Goal: Transaction & Acquisition: Purchase product/service

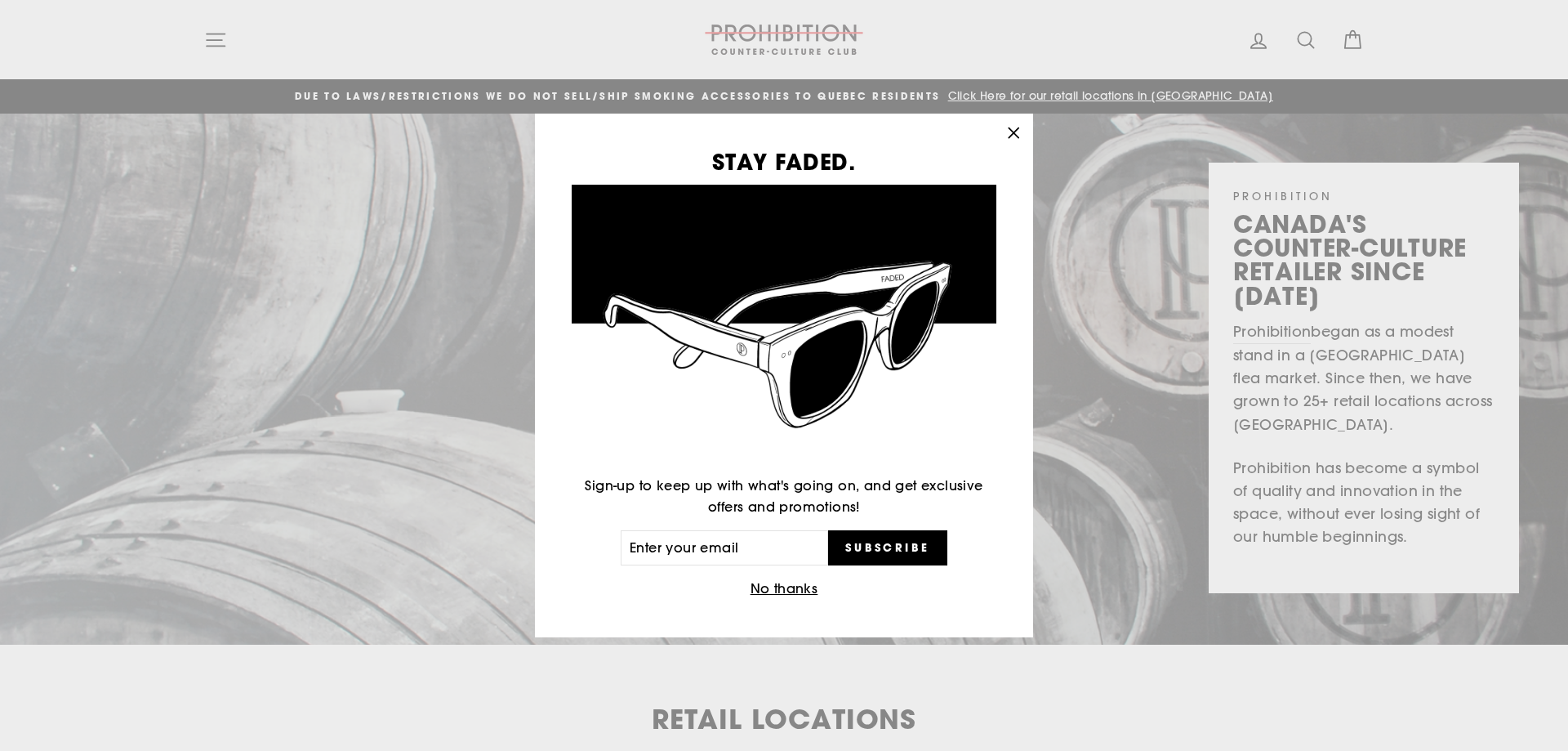
click at [1010, 135] on icon "button" at bounding box center [1013, 133] width 10 height 10
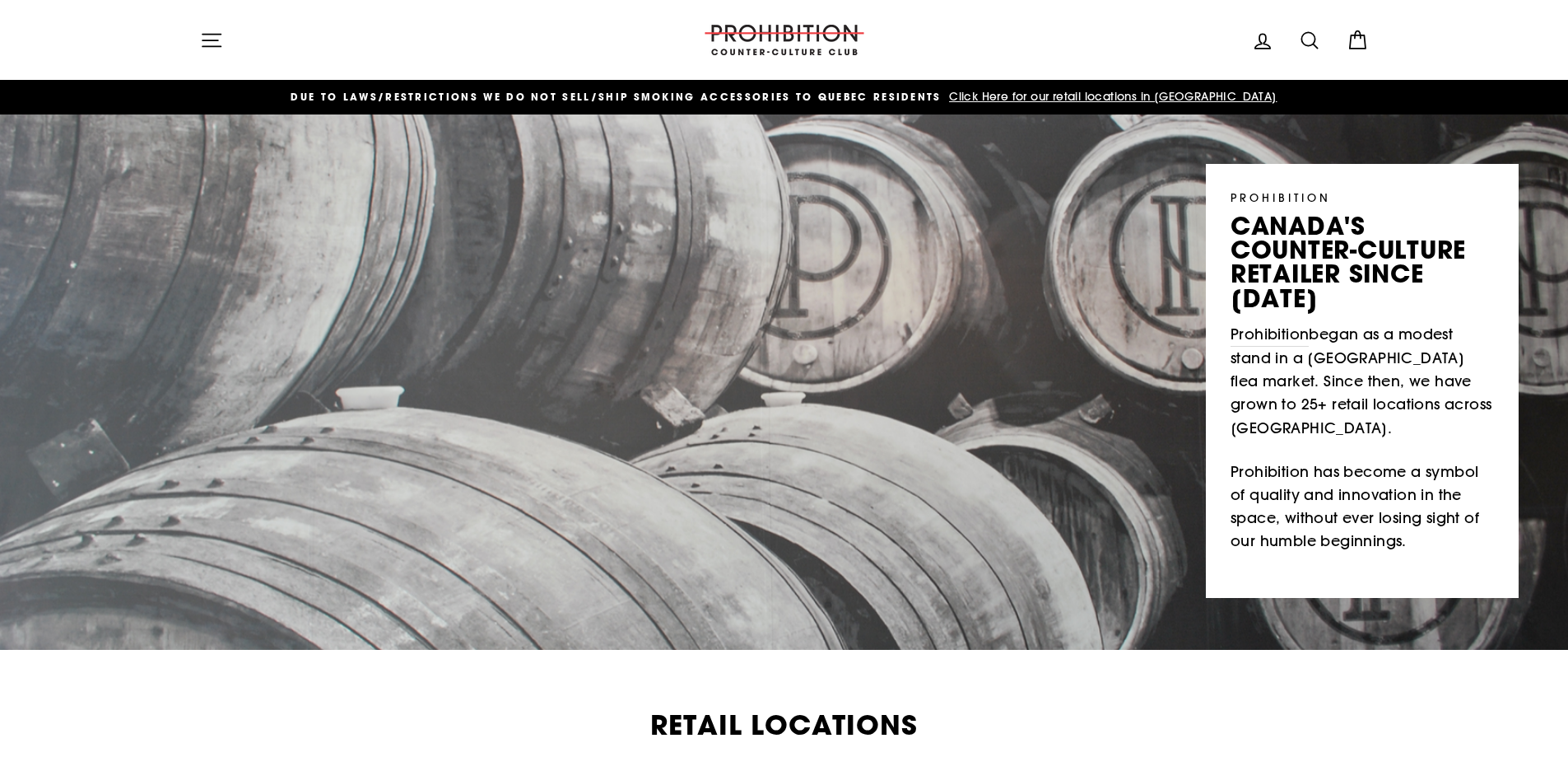
click at [209, 31] on icon "button" at bounding box center [212, 40] width 23 height 23
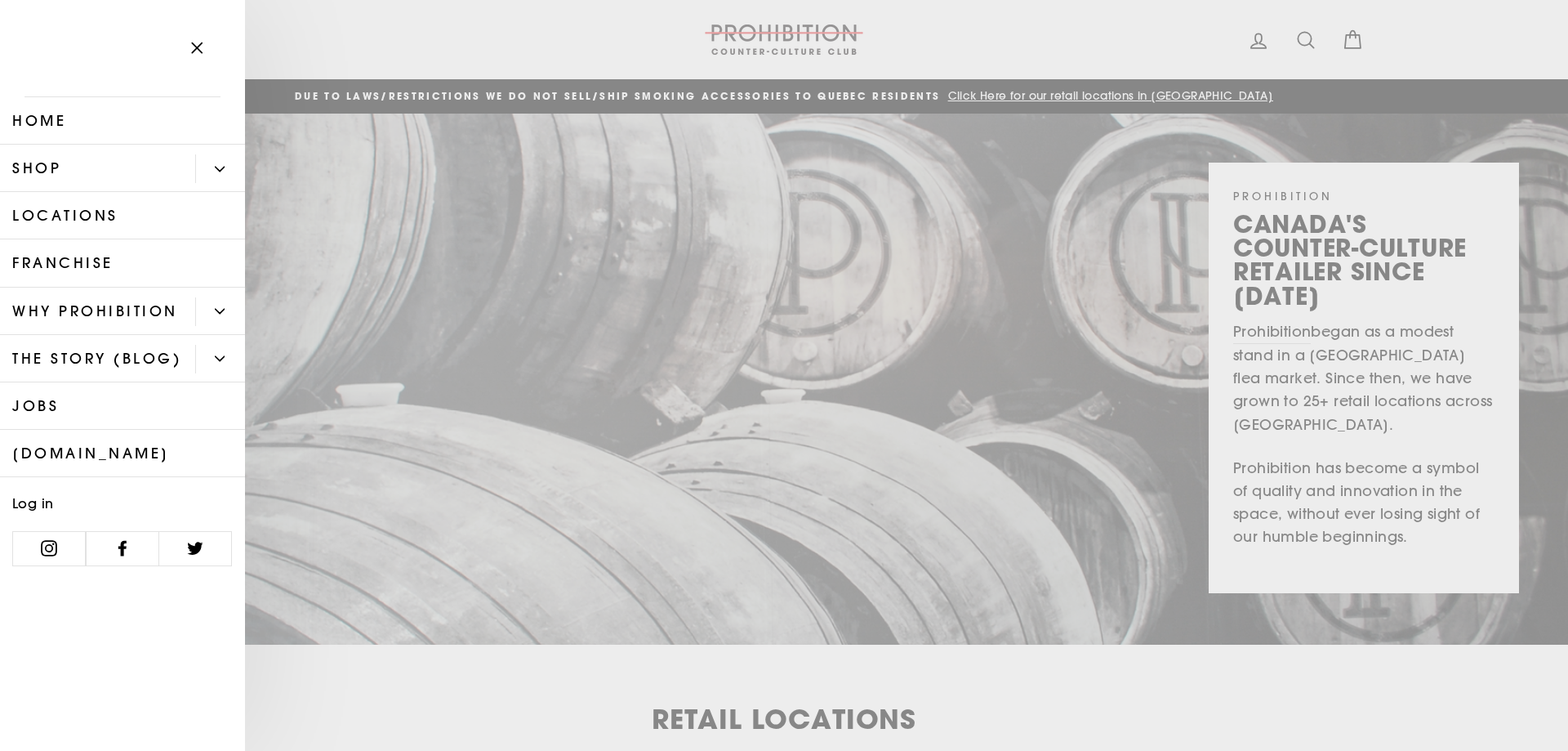
click at [144, 176] on link "Shop" at bounding box center [97, 167] width 195 height 47
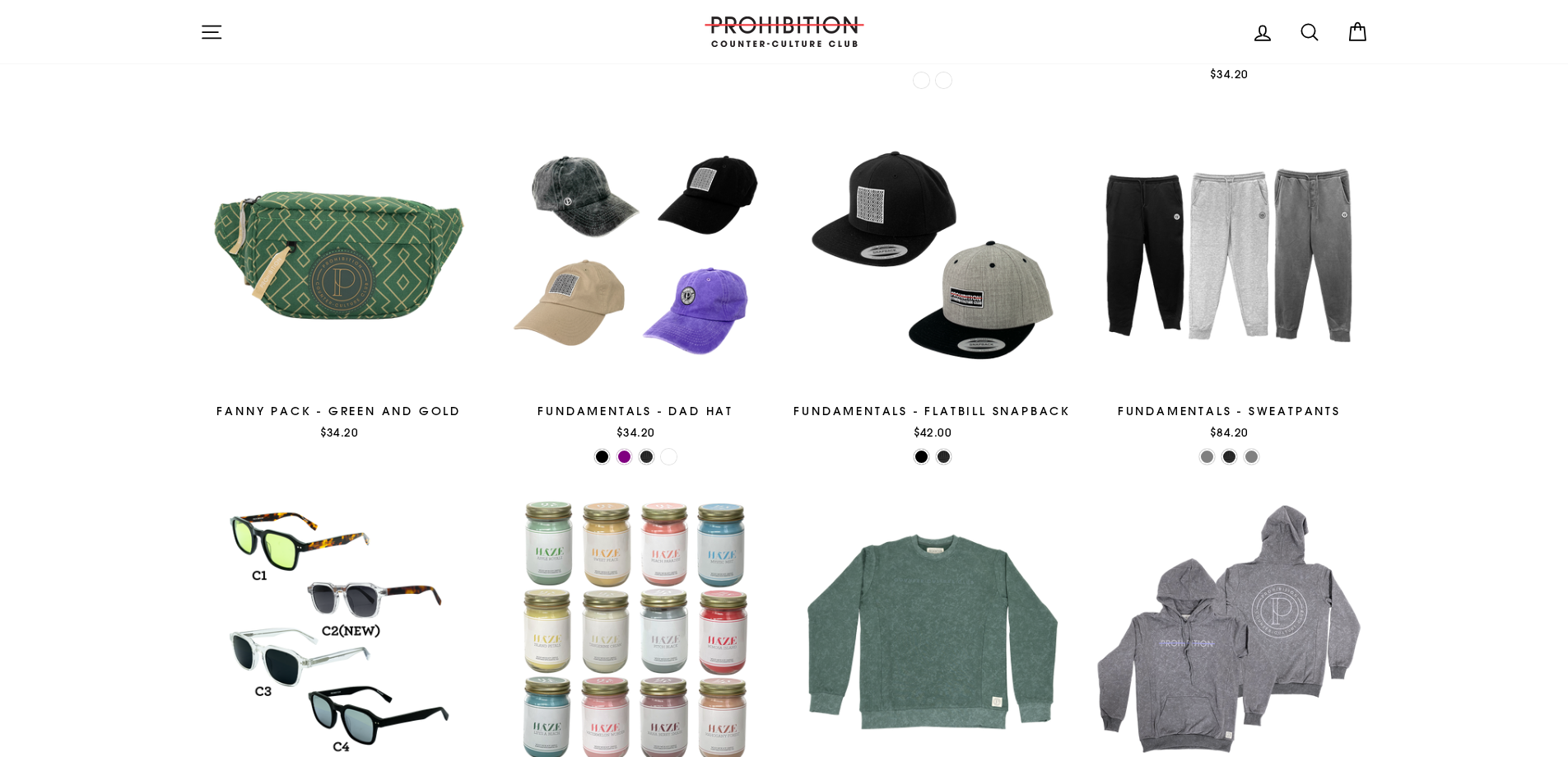
scroll to position [2388, 0]
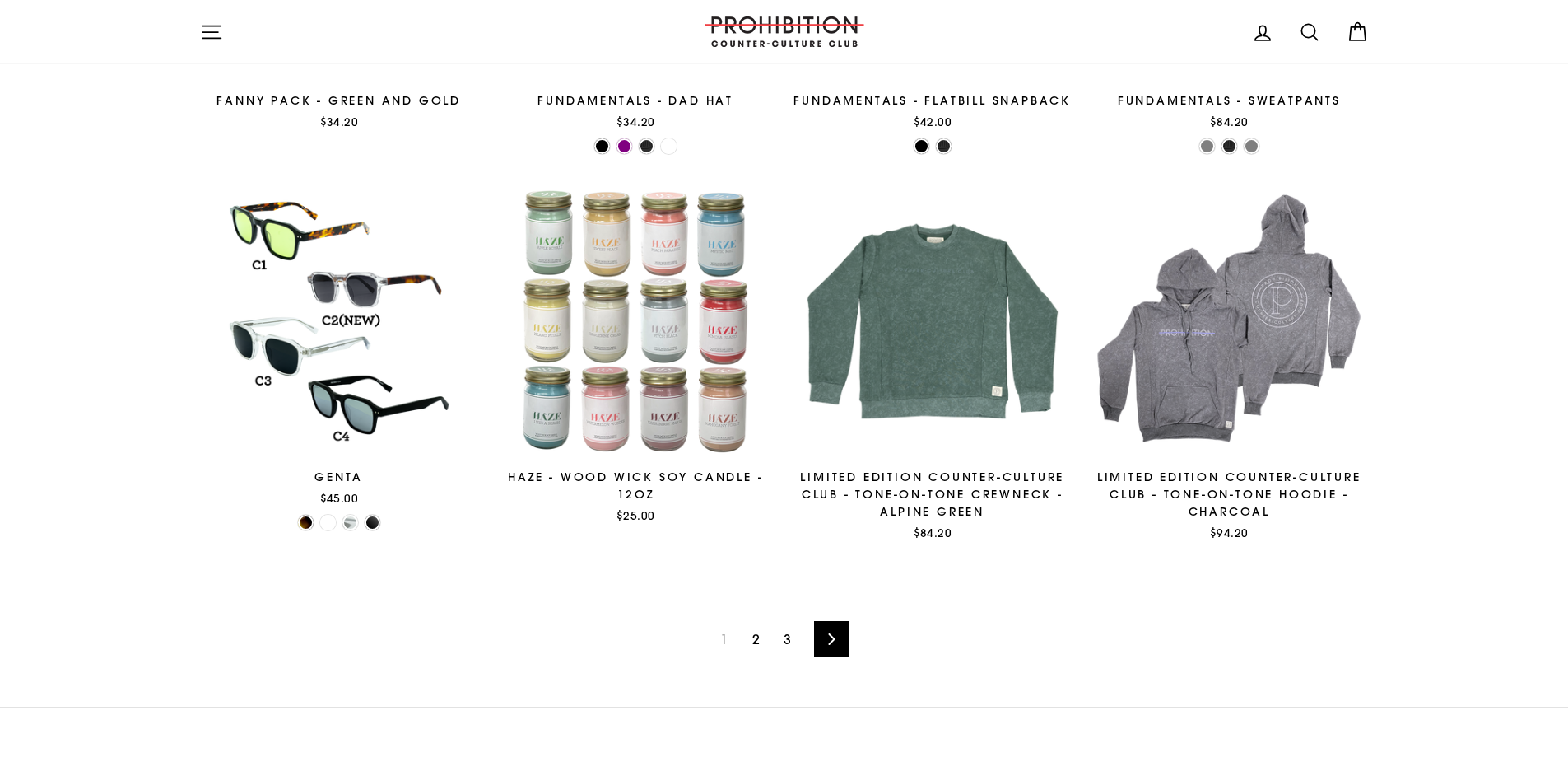
click at [759, 638] on link "2" at bounding box center [756, 638] width 27 height 26
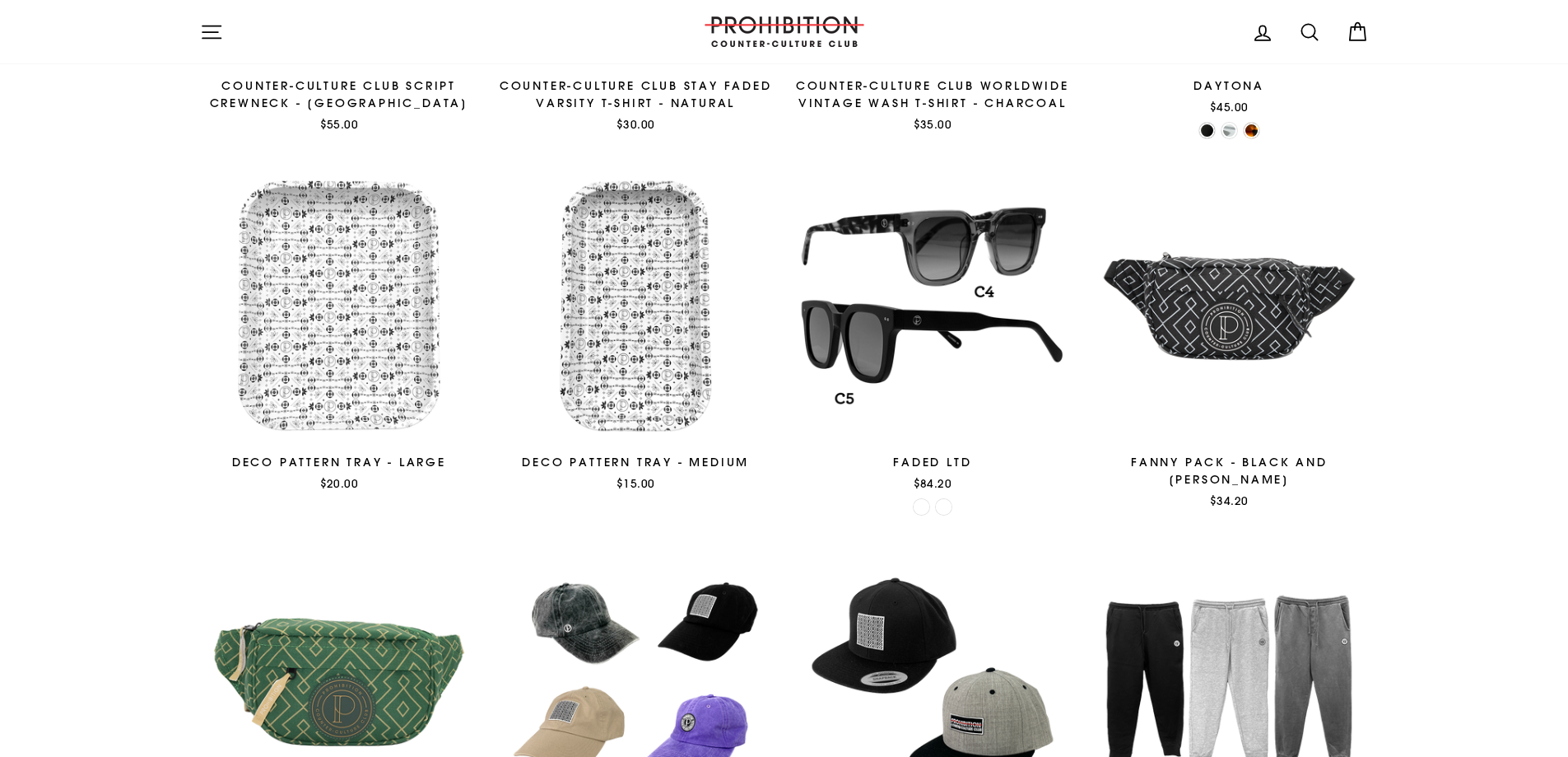
scroll to position [1157, 0]
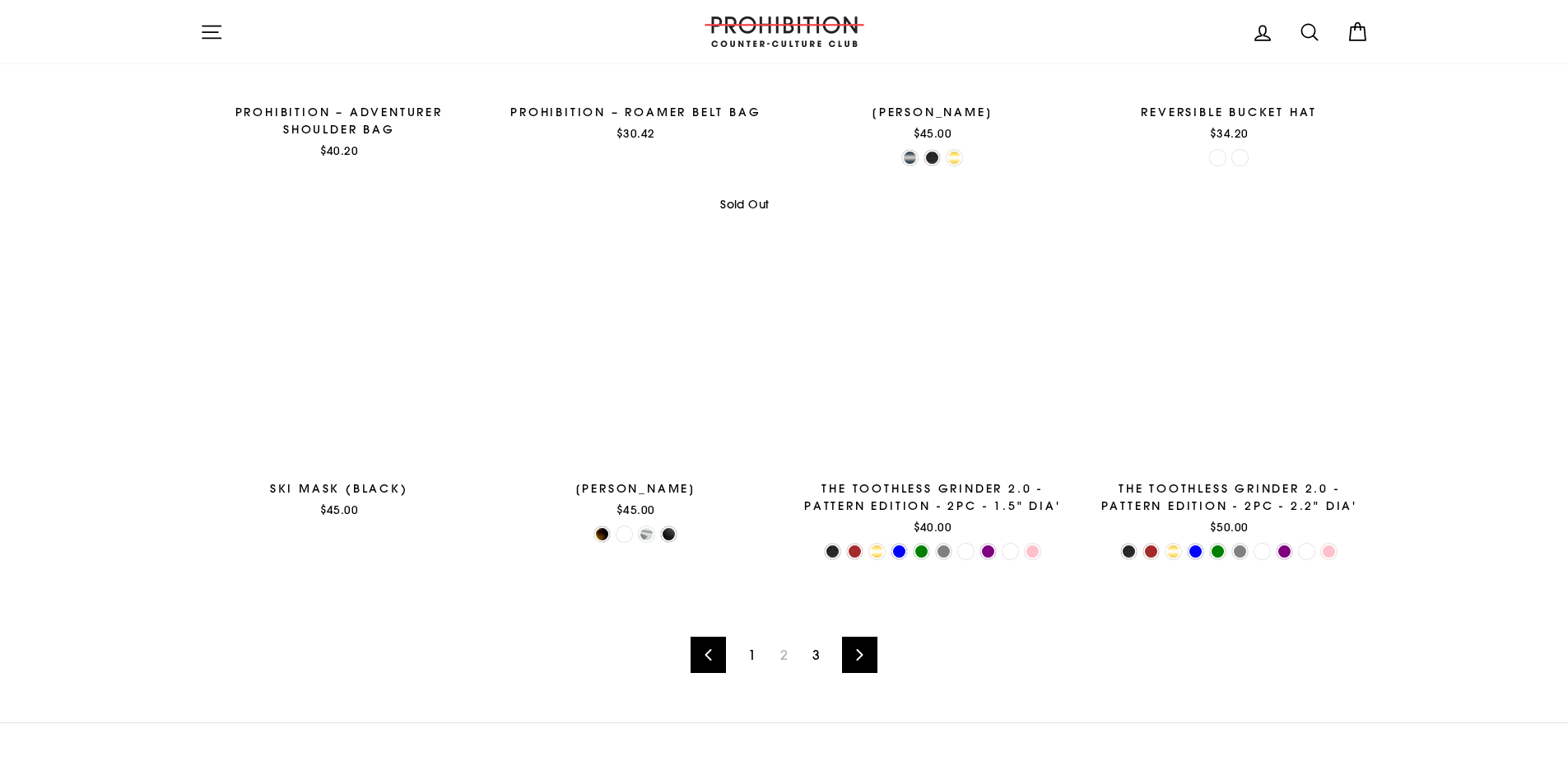
scroll to position [2388, 0]
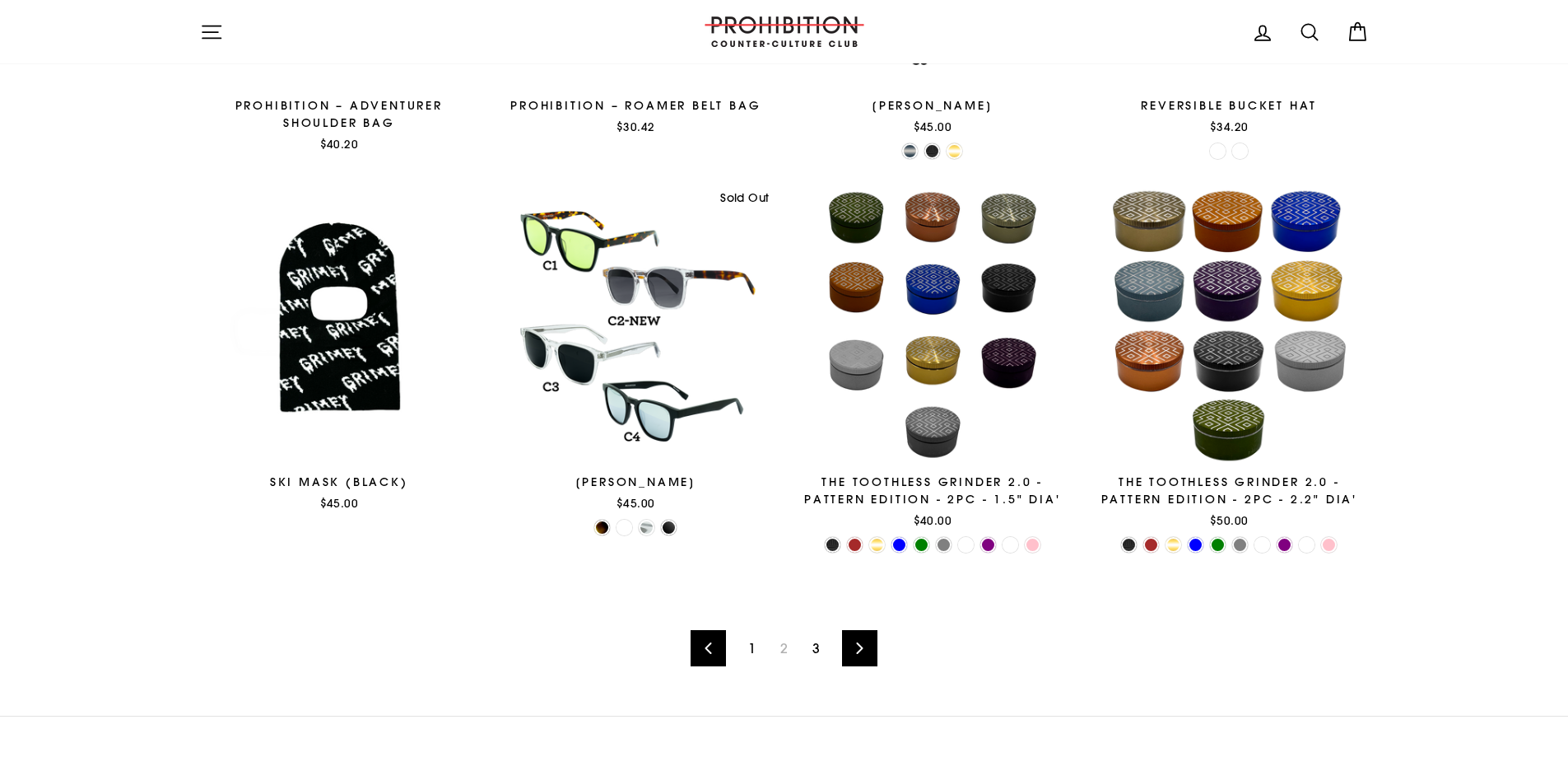
click at [816, 653] on link "3" at bounding box center [816, 647] width 27 height 26
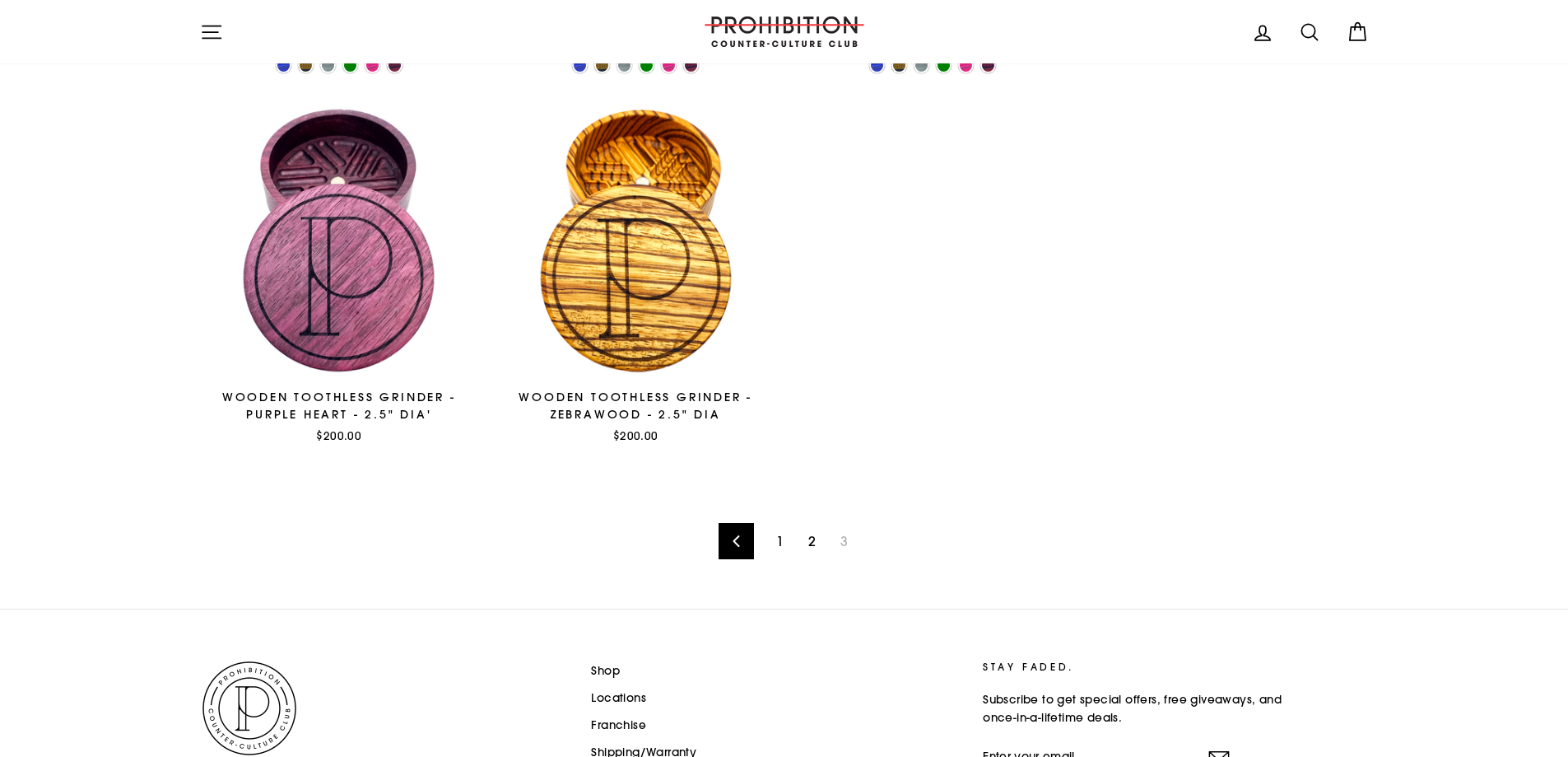
scroll to position [1564, 0]
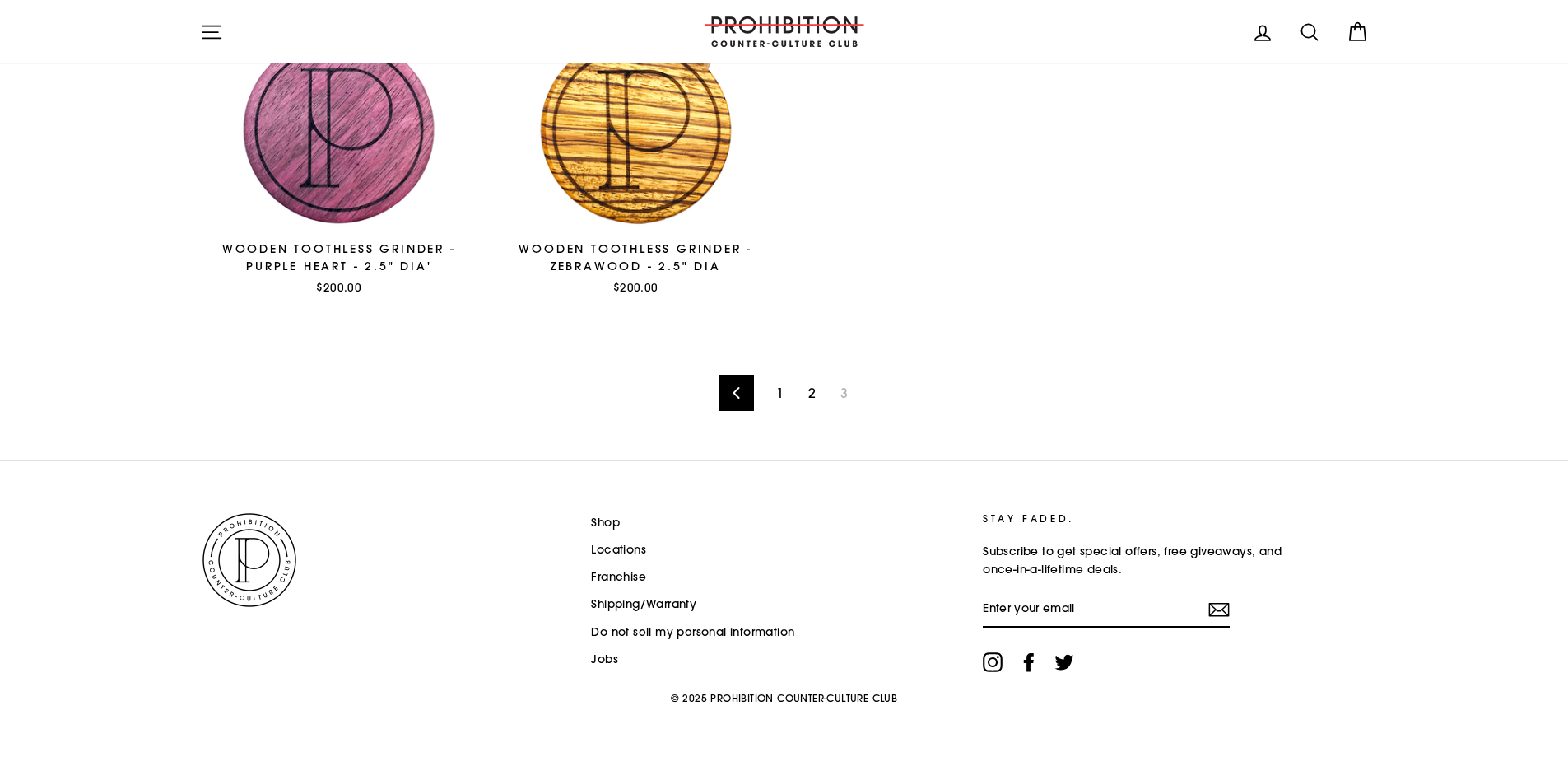
click at [839, 401] on span "3" at bounding box center [844, 392] width 27 height 26
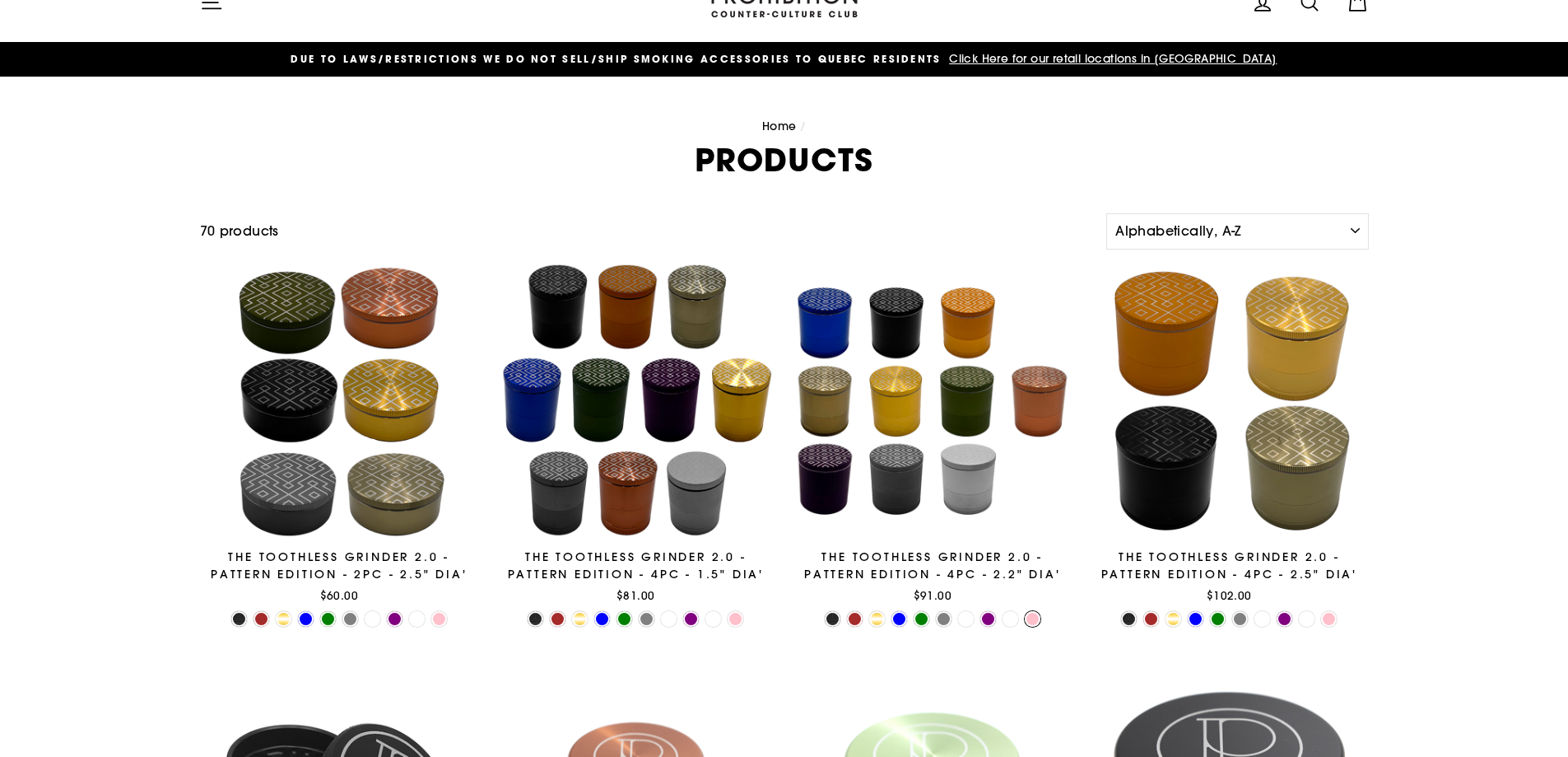
scroll to position [0, 0]
